Goal: Task Accomplishment & Management: Complete application form

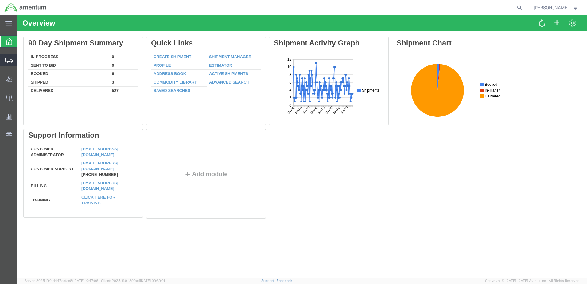
click at [0, 0] on span "Create from Template" at bounding box center [0, 0] width 0 height 0
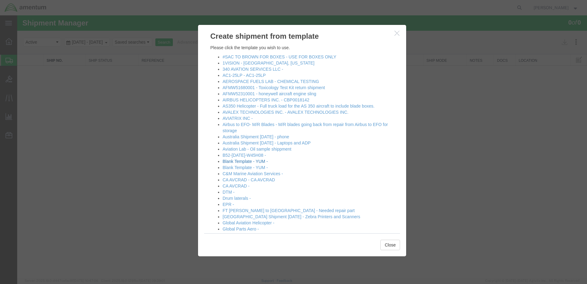
click at [254, 162] on link "Blank Template - YUM -" at bounding box center [245, 161] width 45 height 5
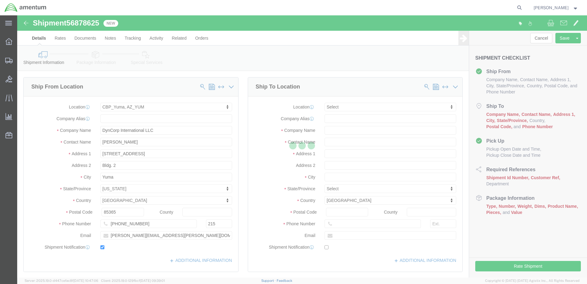
select select "49951"
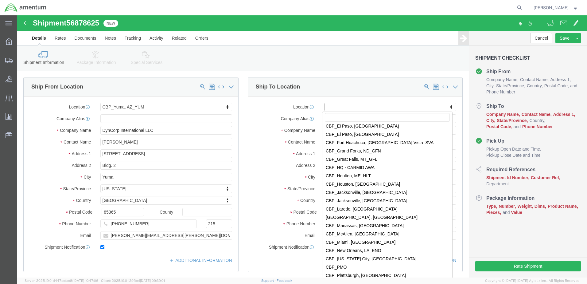
scroll to position [1198, 0]
select select "49917"
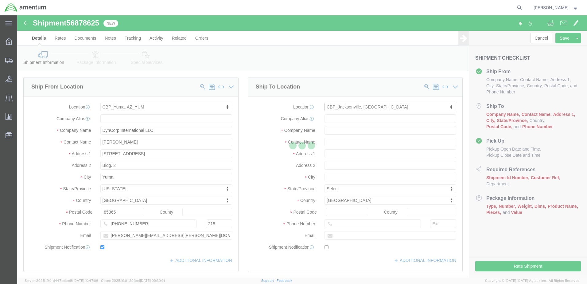
type input "Amentum Services, Inc."
type input "4640 Subchaser Ct"
type input "Bldg 200"
type input "[GEOGRAPHIC_DATA]"
type input "32244"
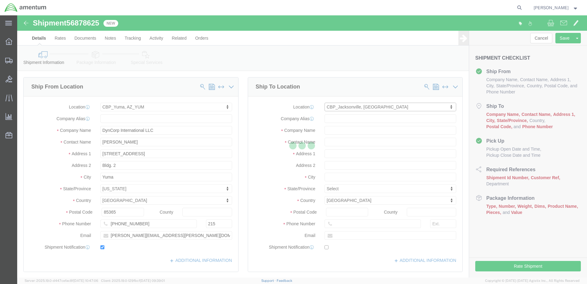
type input "[PHONE_NUMBER]"
select select "FL"
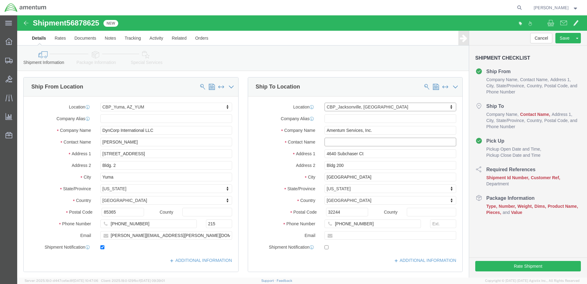
click input "text"
type input "nic"
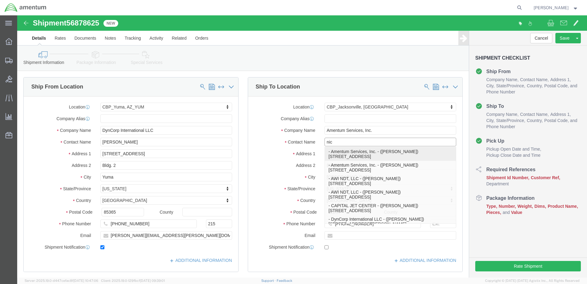
click p "- Amentum Services, Inc. - ([PERSON_NAME]) [STREET_ADDRESS]"
select select
type input "[PERSON_NAME]"
select select "FL"
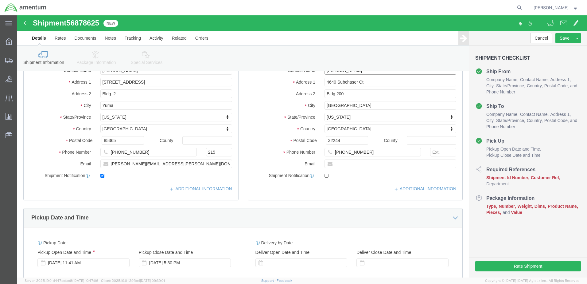
scroll to position [92, 0]
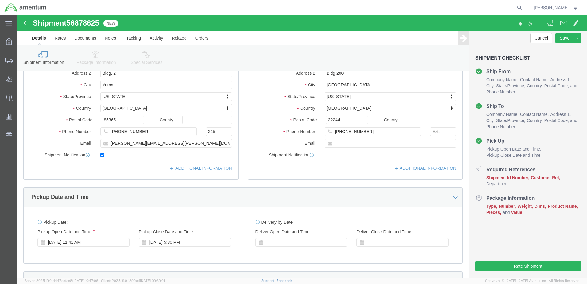
type input "[PERSON_NAME]"
click input "checkbox"
checkbox input "true"
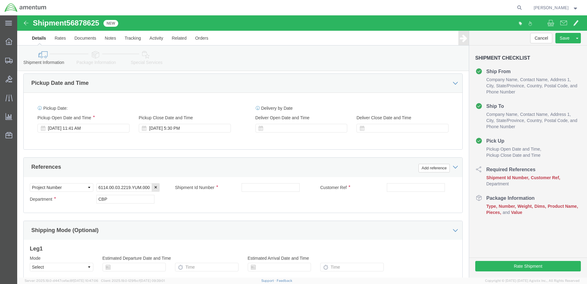
scroll to position [215, 0]
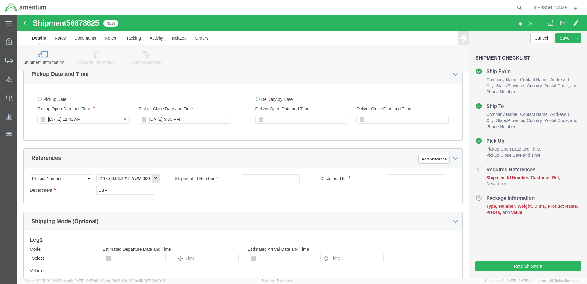
click div "[DATE] 11:41 AM"
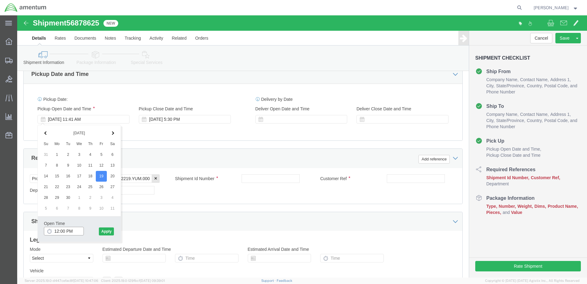
type input "11:30 AM"
click button "Apply"
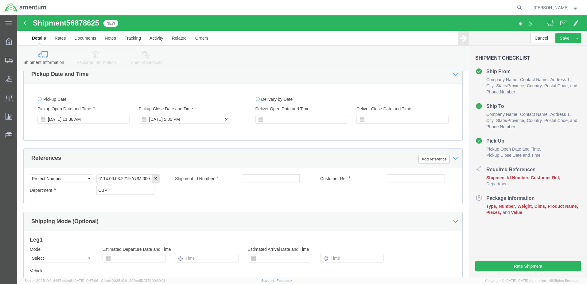
click div "[DATE] 5:30 PM"
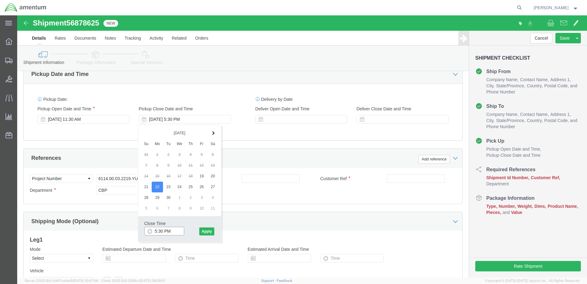
click input "5:30 PM"
type input "3:30 PM"
click button "Apply"
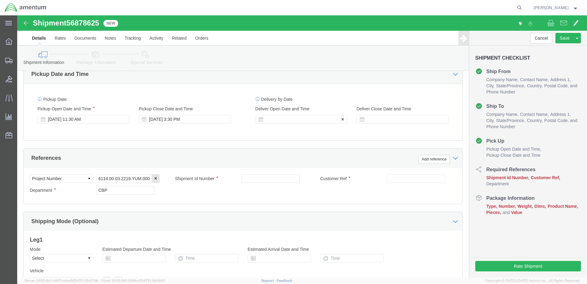
click div
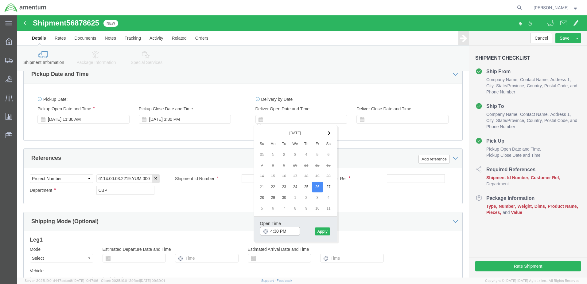
drag, startPoint x: 256, startPoint y: 217, endPoint x: 258, endPoint y: 213, distance: 4.0
click input "4:30 PM"
type input "8:30 AM"
click button "Apply"
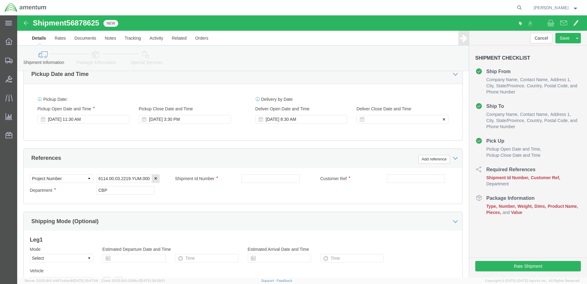
click div
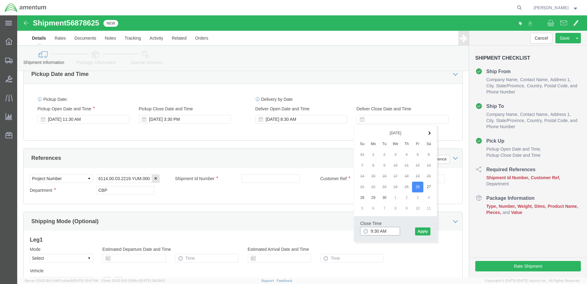
click input "9:30 AM"
type input "1:30 PM"
click button "Apply"
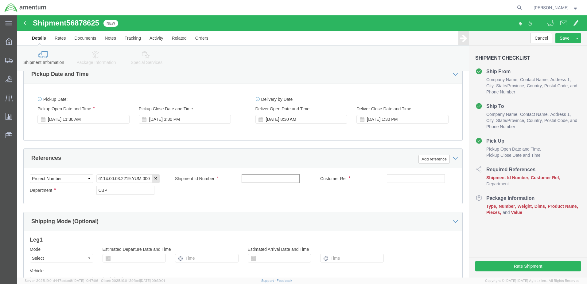
click input "text"
type input "IR61337"
click div "Customer Ref"
drag, startPoint x: 354, startPoint y: 163, endPoint x: 364, endPoint y: 163, distance: 9.2
click div "Customer Ref"
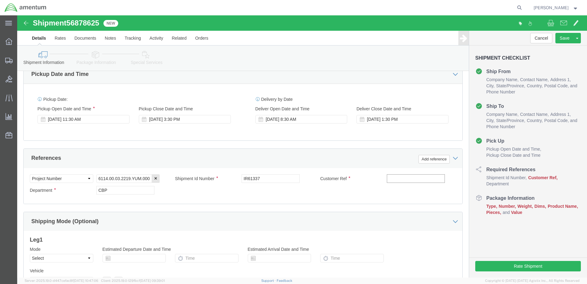
click input "text"
type input "IR61337"
click div "Select Account Type Activity ID Airline Appointment Number ASN Batch Request # …"
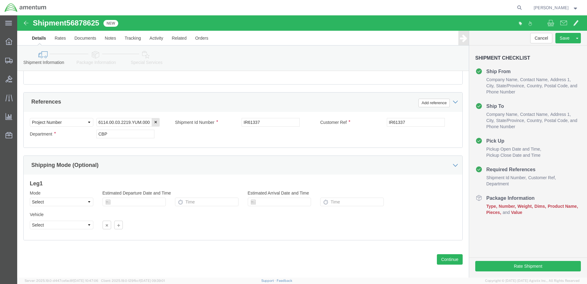
scroll to position [277, 0]
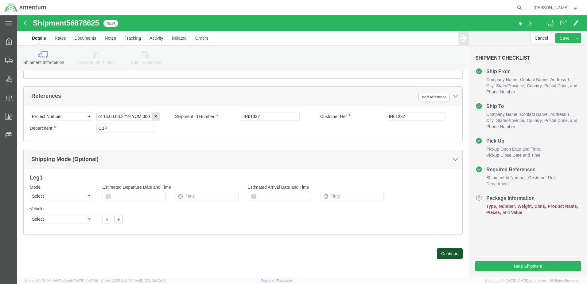
click button "Continue"
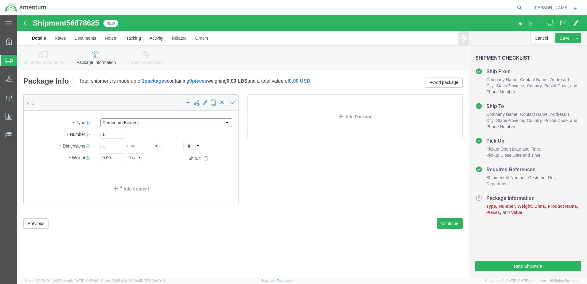
click select "Select BCK Boxes Bale(s) Basket(s) Bolt(s) Bottle(s) Buckets Bulk Bundle(s) Can…"
select select "PSNS"
click select "Select BCK Boxes Bale(s) Basket(s) Bolt(s) Bottle(s) Buckets Bulk Bundle(s) Can…"
click input "text"
type input "3"
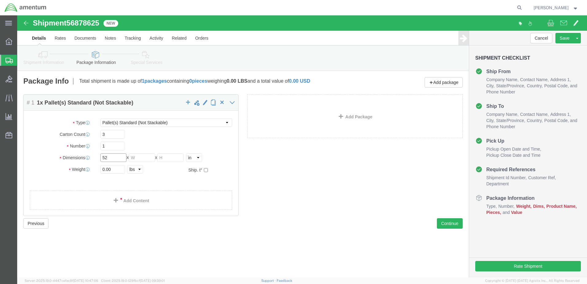
type input "52"
type input "31"
type input "48"
type input "300"
click link "Add Content"
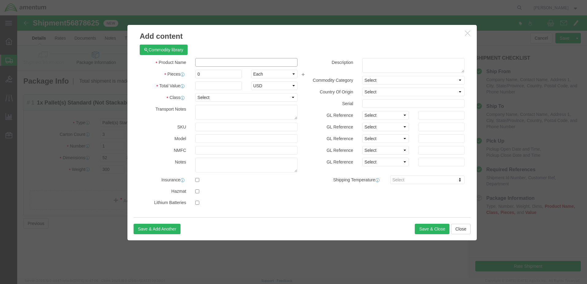
click input "text"
drag, startPoint x: 217, startPoint y: 47, endPoint x: 168, endPoint y: 48, distance: 48.8
click div "Product Name FLIR STAR-HD FLIR S"
type input "FLIR STAR-HD"
click textarea
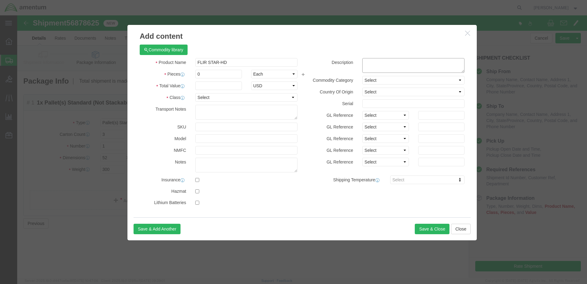
paste textarea "FLIR STAR-HD"
type textarea "FLIR STAR-HD"
click input "0"
type input "1"
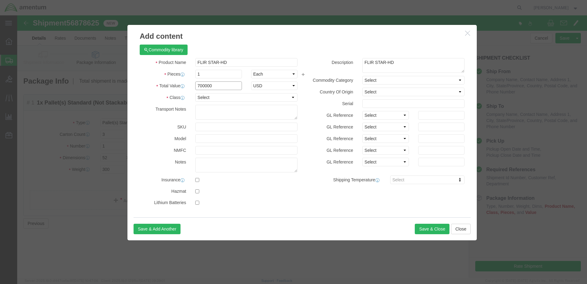
type input "700000"
select select "USD"
click select "Select 50 55 60 65 70 85 92.5 100 125 175 250 300 400"
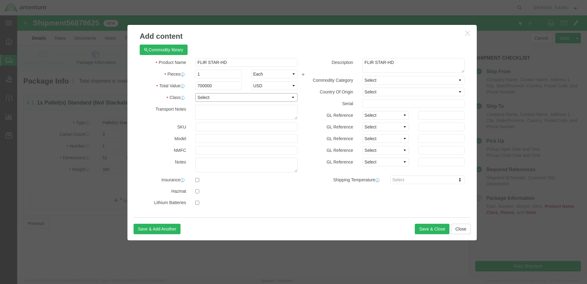
click select "Select 50 55 60 65 70 85 92.5 100 125 175 250 300 400"
click div "Commodity library Product Name FLIR STAR-HD FLIR S Pieces 1 Select Bag Barrels …"
click button "Save & Close"
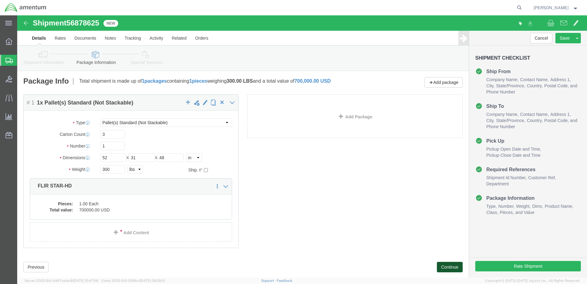
click button "Continue"
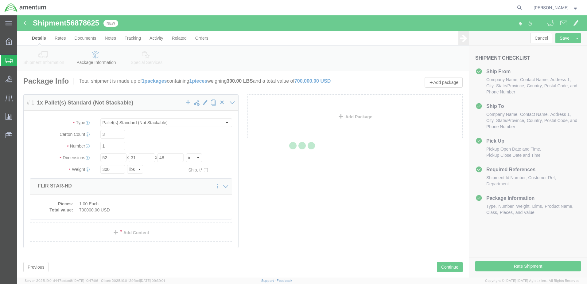
select select
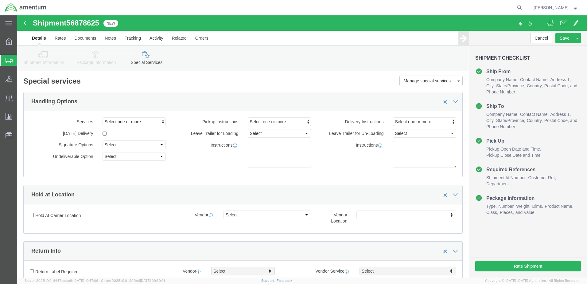
select select "DEPARTMENT"
click span "button"
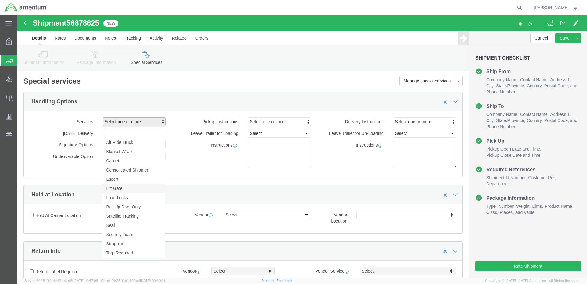
click span "Lift Gate"
select select "VEHICLE_LIFT_GATE_FLAG"
click span "Select one or more"
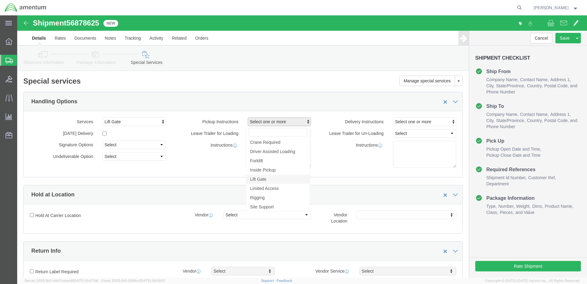
click link "Lift Gate"
select select "PICKUP_LIFT_GATE"
click div "Handling Options"
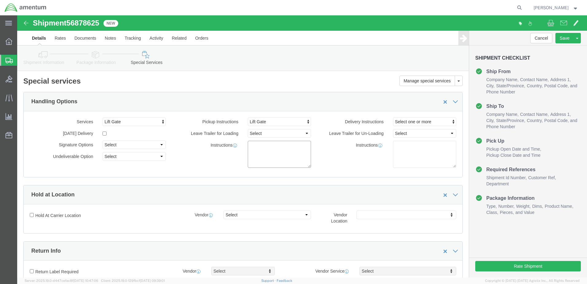
click textarea
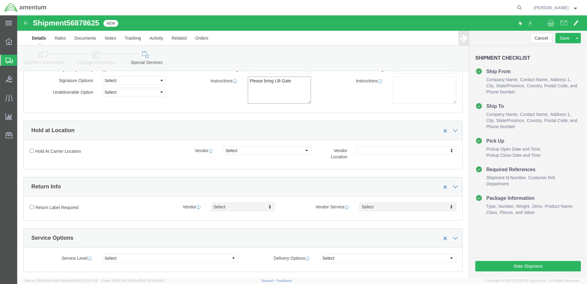
scroll to position [0, 0]
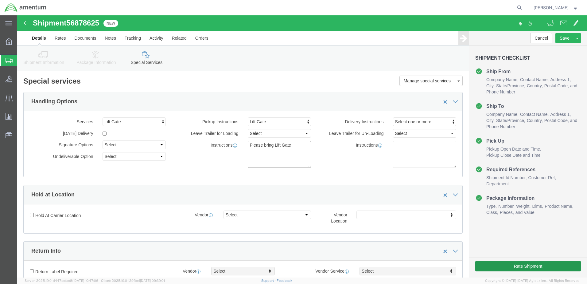
type textarea "Please bring Lift Gate"
click button "Rate Shipment"
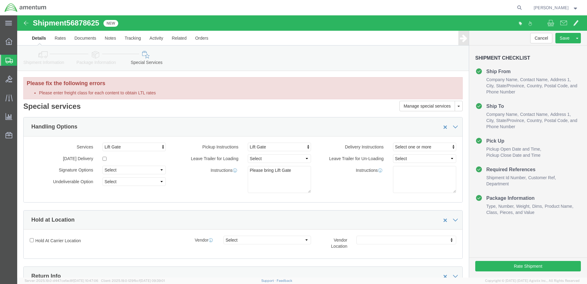
click li "Please enter freight class for each content to obtain LTL rates"
click link "Details"
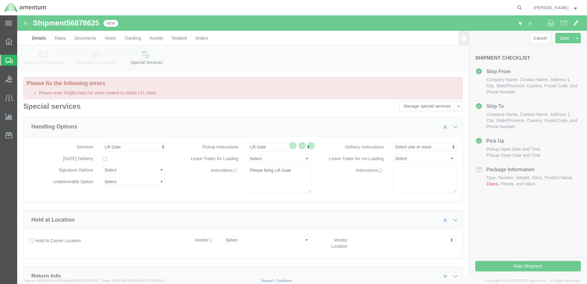
select select "49951"
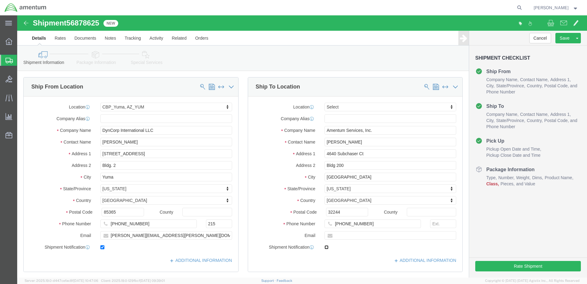
click input "checkbox"
click icon
click input "checkbox"
click icon
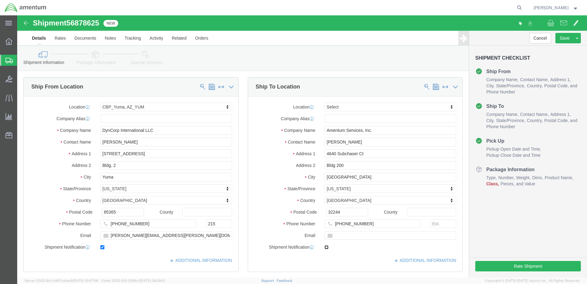
click input "checkbox"
checkbox input "true"
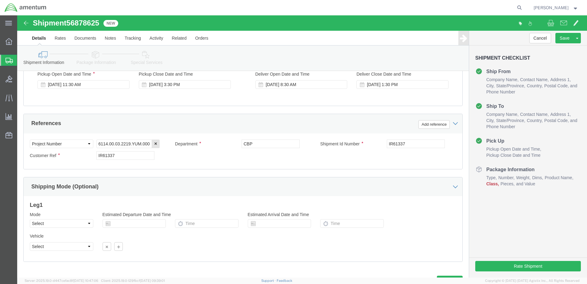
scroll to position [277, 0]
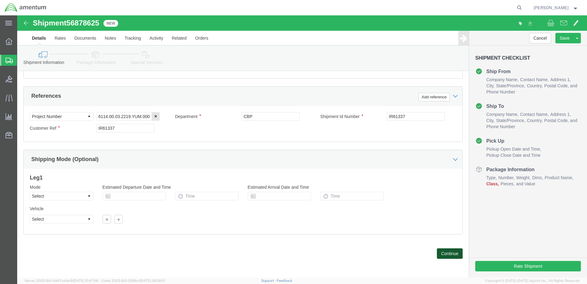
click button "Continue"
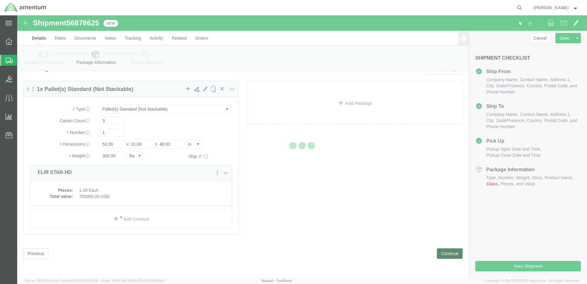
scroll to position [0, 0]
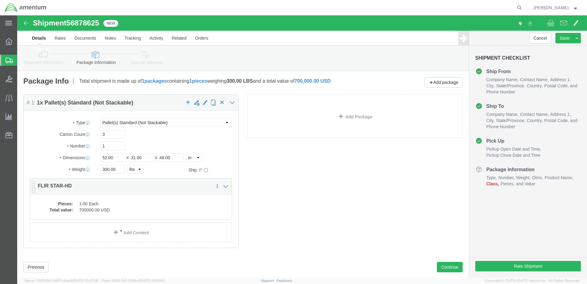
click div "Pieces: 1.00 Each Total value: 700000.00 USD"
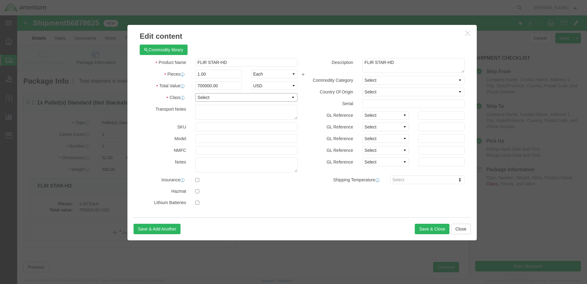
click select "Select 50 55 60 65 70 85 92.5 100 125 175 250 300 400"
select select "175"
click select "Select 50 55 60 65 70 85 92.5 100 125 175 250 300 400"
click button "Save & Close"
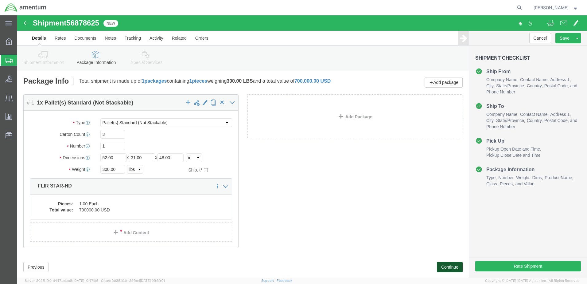
click button "Continue"
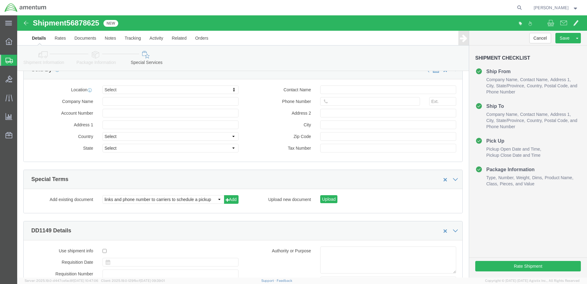
scroll to position [724, 0]
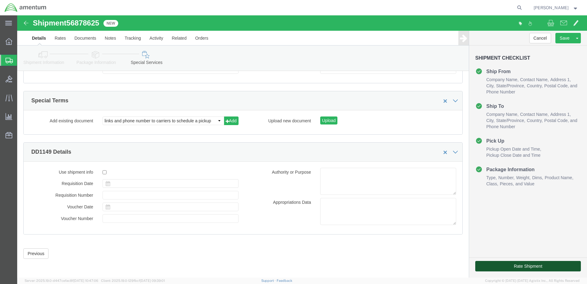
click button "Rate Shipment"
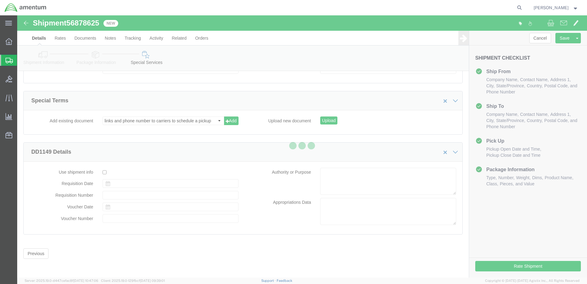
scroll to position [0, 0]
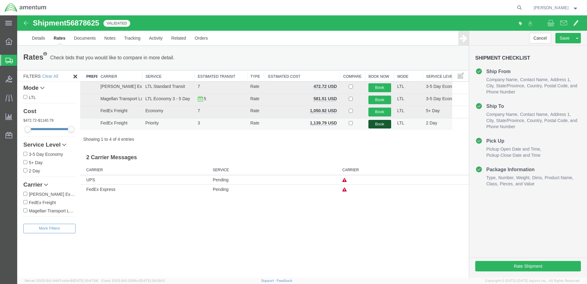
click at [381, 122] on button "Book" at bounding box center [380, 124] width 23 height 9
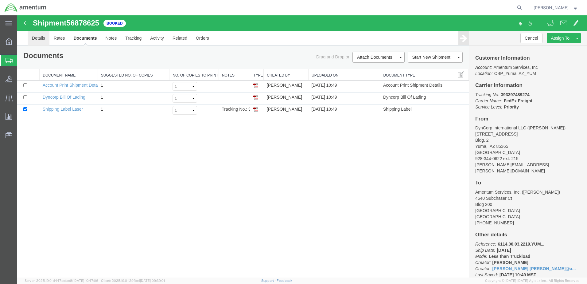
click at [40, 39] on link "Details" at bounding box center [39, 38] width 22 height 15
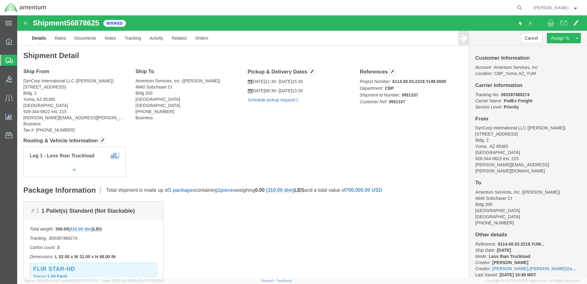
click link "Schedule pickup request"
click link "Documents"
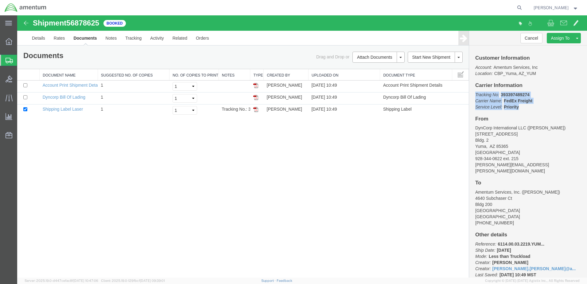
drag, startPoint x: 476, startPoint y: 94, endPoint x: 530, endPoint y: 105, distance: 55.8
click at [530, 105] on p "Tracking No: 393397489274 Carrier Name: FedEx Freight FedEx Freight Service Lev…" at bounding box center [528, 101] width 106 height 18
drag, startPoint x: 530, startPoint y: 105, endPoint x: 519, endPoint y: 104, distance: 11.8
copy p "Tracking No: 393397489274 Carrier Name: FedEx Freight FedEx Freight Service Lev…"
drag, startPoint x: 255, startPoint y: 111, endPoint x: 320, endPoint y: 143, distance: 72.8
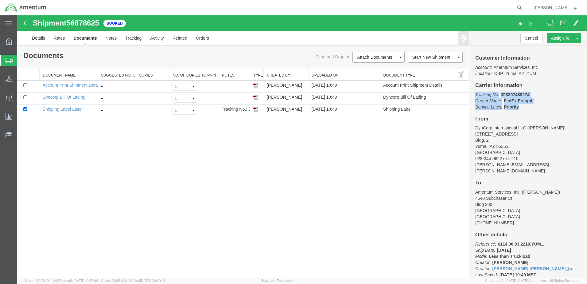
click at [255, 111] on img at bounding box center [255, 109] width 5 height 5
click at [257, 99] on img at bounding box center [255, 97] width 5 height 5
click at [343, 149] on div "Shipment 56878625 3 of 3 Booked Details Rates Documents Notes Tracking Activity…" at bounding box center [302, 146] width 570 height 262
